Goal: Information Seeking & Learning: Find specific fact

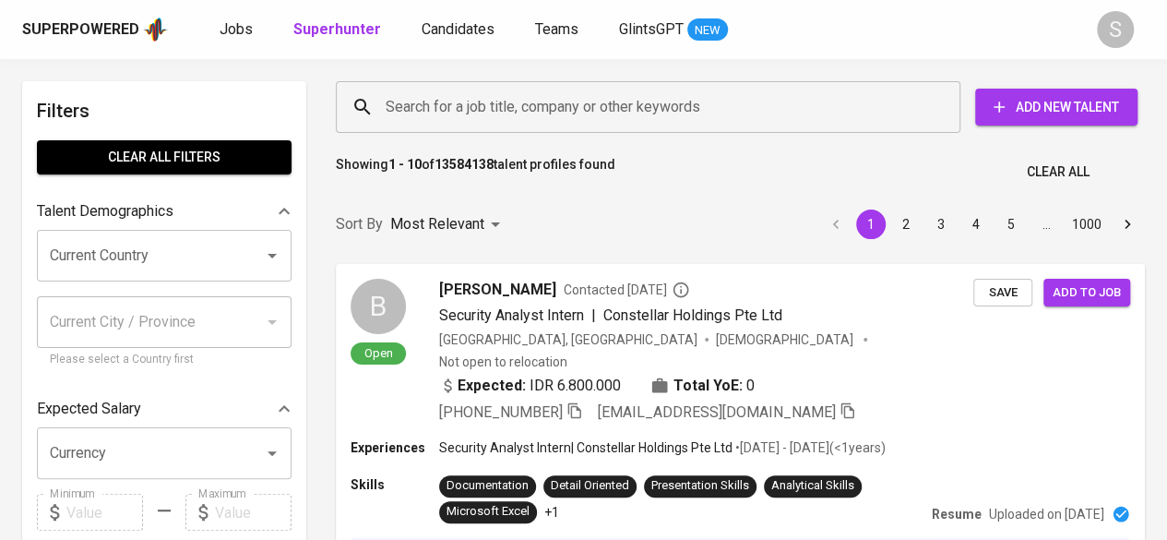
click at [460, 112] on input "Search for a job title, company or other keywords" at bounding box center [653, 107] width 544 height 35
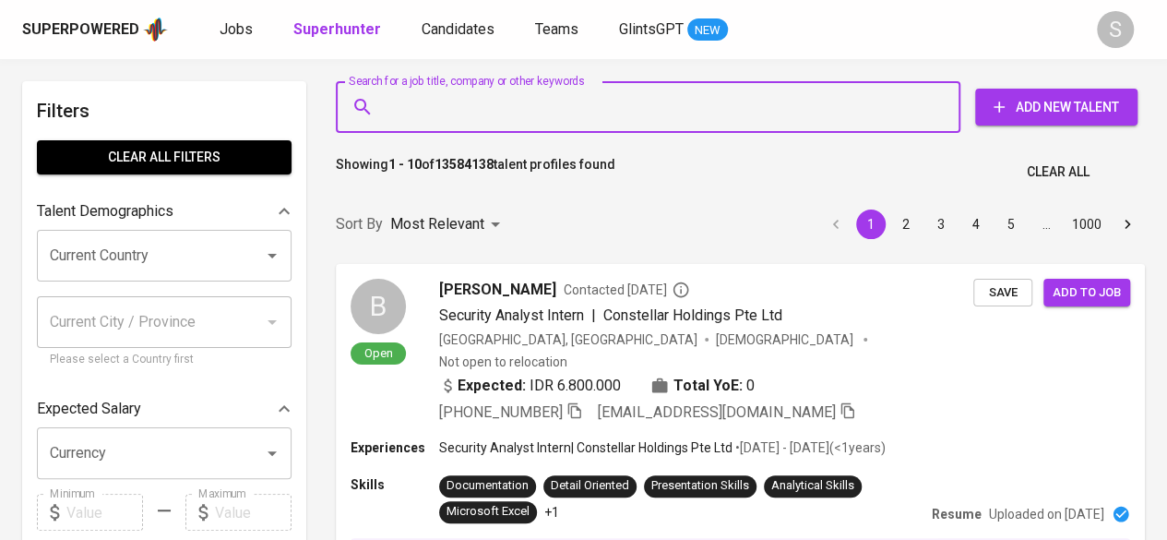
paste input "[EMAIL_ADDRESS][DOMAIN_NAME]"
type input "[EMAIL_ADDRESS][DOMAIN_NAME]"
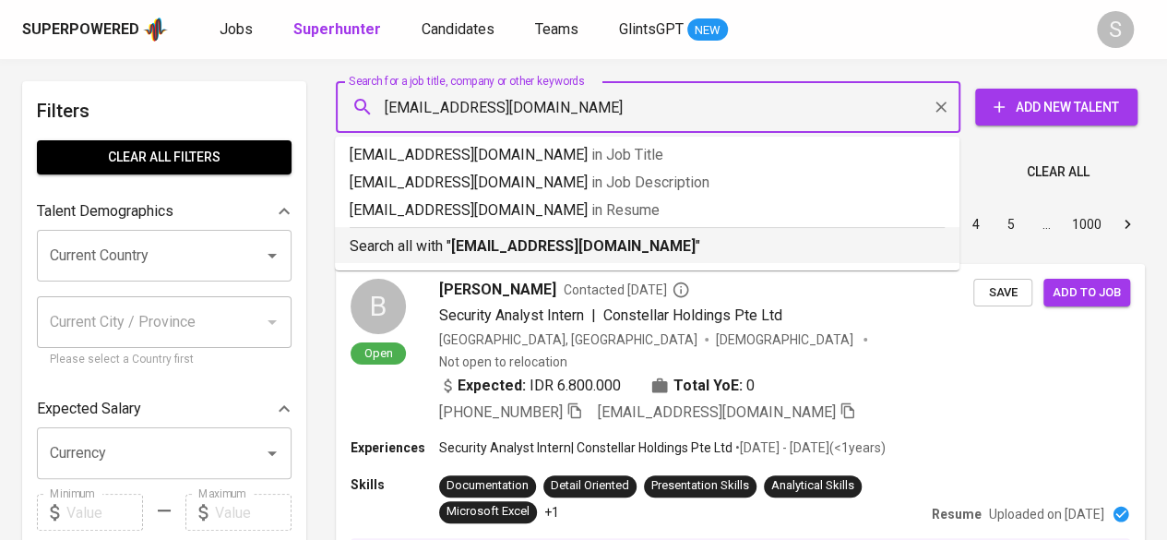
click at [432, 252] on p "Search all with " [EMAIL_ADDRESS][DOMAIN_NAME] "" at bounding box center [647, 246] width 595 height 22
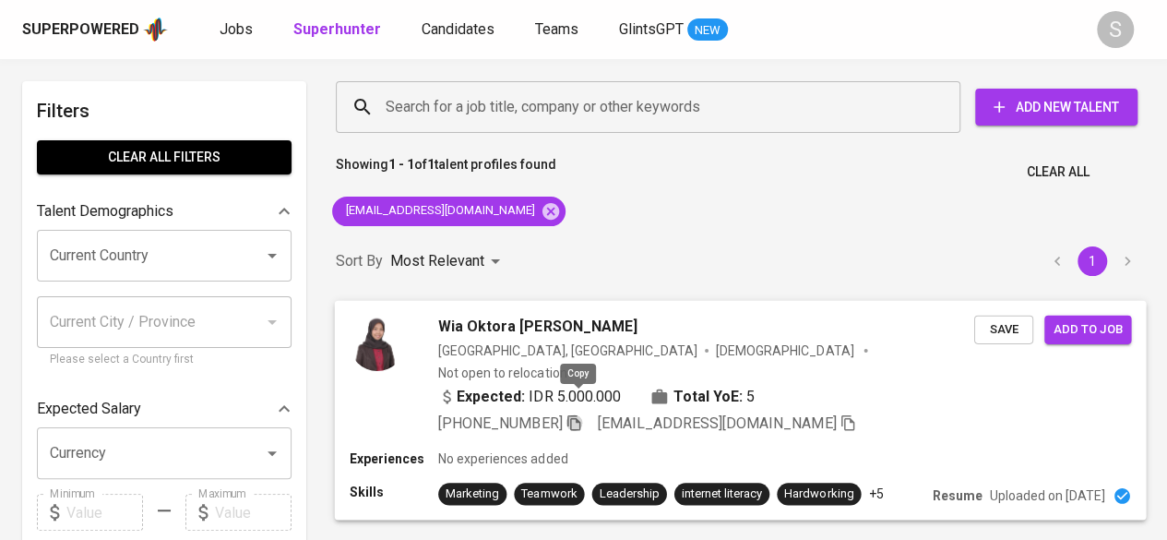
click at [581, 413] on icon "button" at bounding box center [574, 421] width 17 height 17
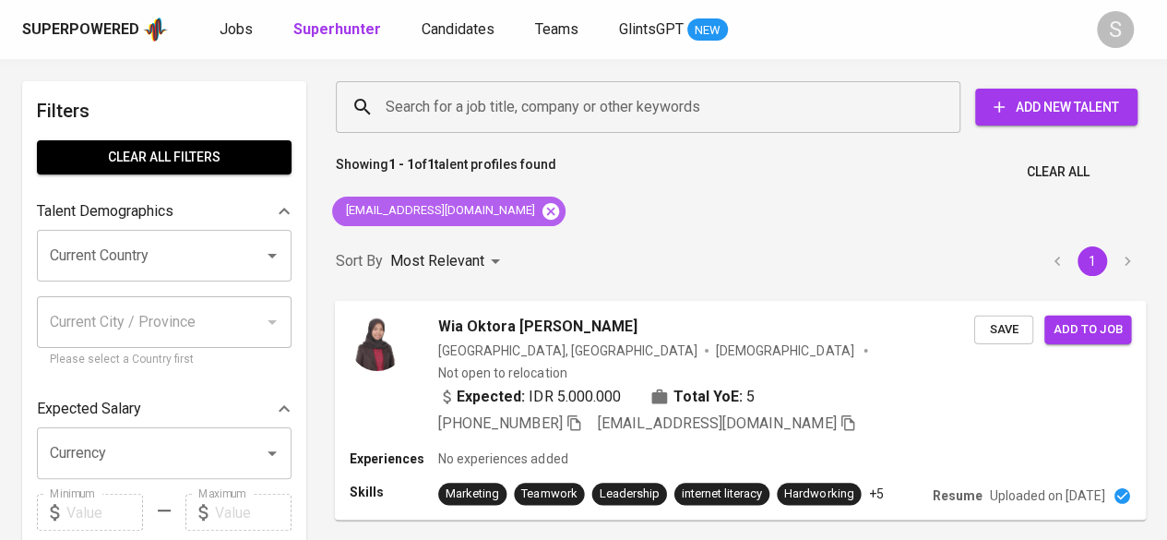
click at [543, 205] on icon at bounding box center [551, 210] width 17 height 17
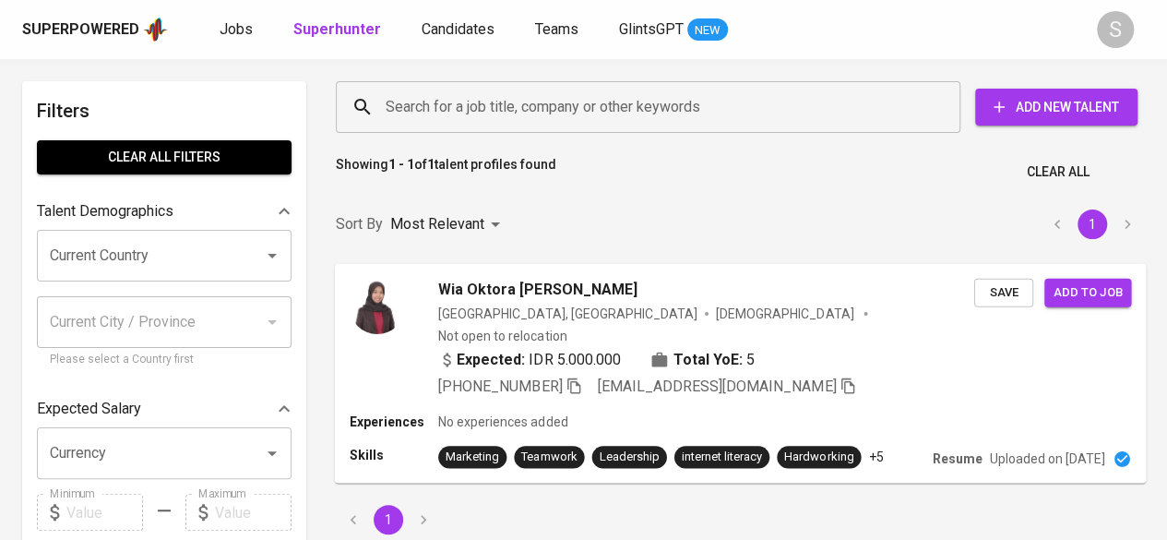
click at [439, 103] on input "Search for a job title, company or other keywords" at bounding box center [653, 107] width 544 height 35
paste input "[PERSON_NAME]"
type input "[PERSON_NAME]"
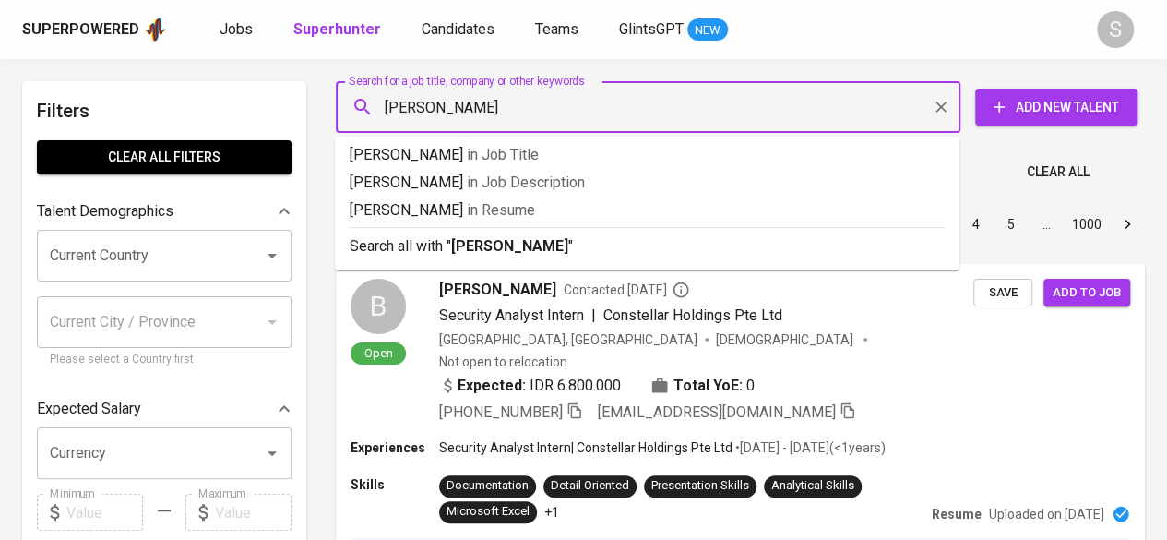
click at [456, 111] on input "[PERSON_NAME]" at bounding box center [653, 107] width 544 height 35
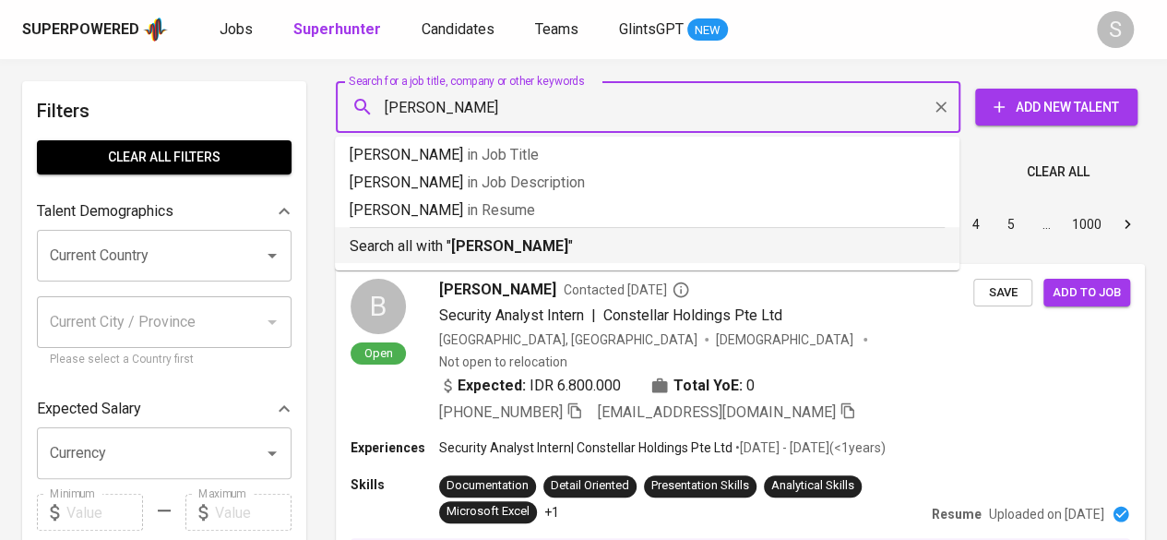
click at [558, 253] on b "[PERSON_NAME]" at bounding box center [509, 246] width 117 height 18
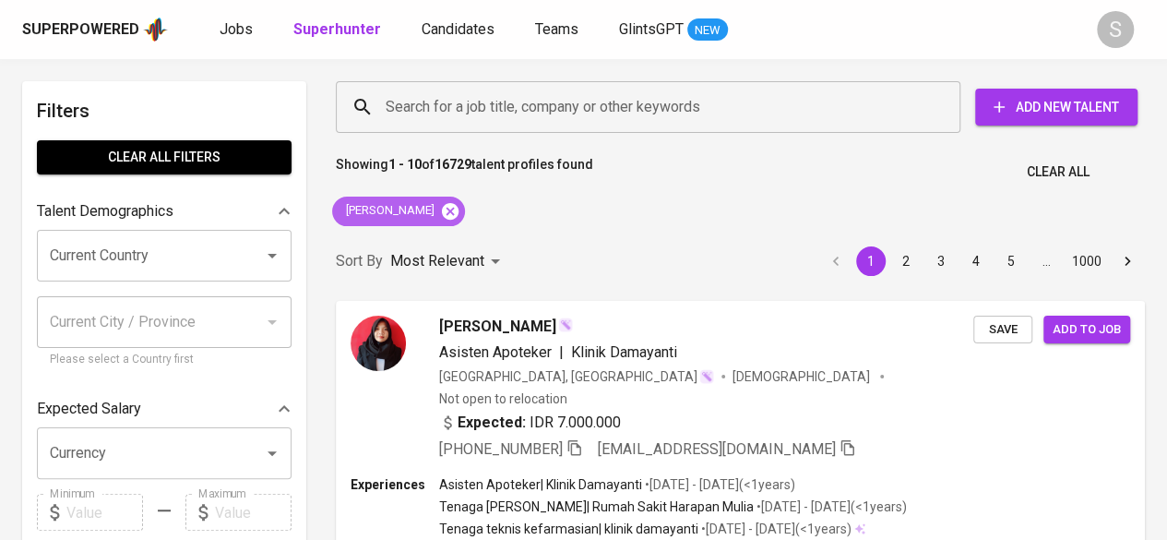
click at [458, 209] on icon at bounding box center [450, 210] width 17 height 17
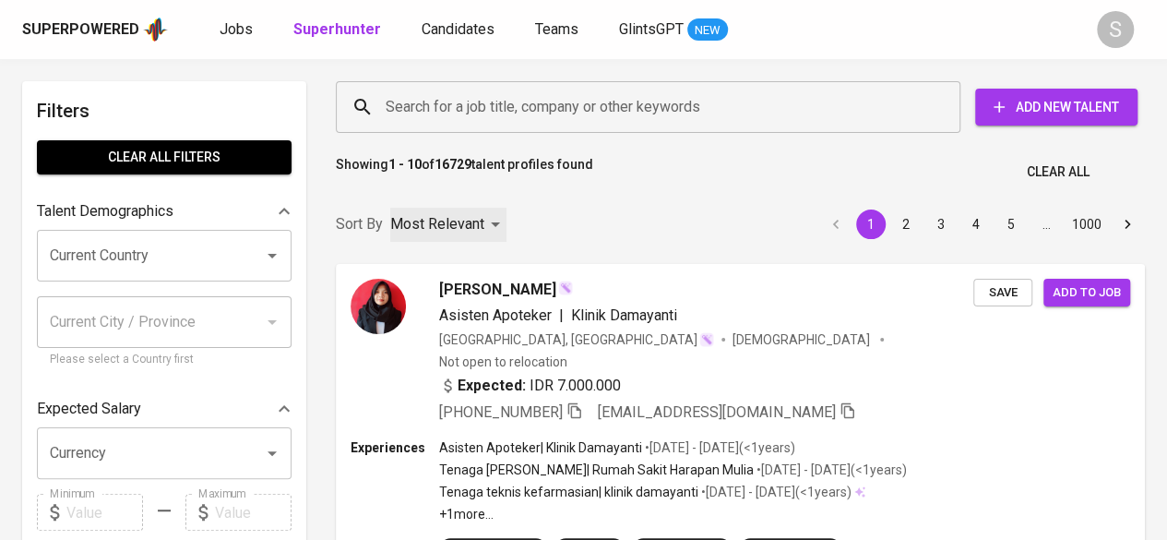
click at [457, 216] on p "Most Relevant" at bounding box center [437, 224] width 94 height 22
